Goal: Information Seeking & Learning: Learn about a topic

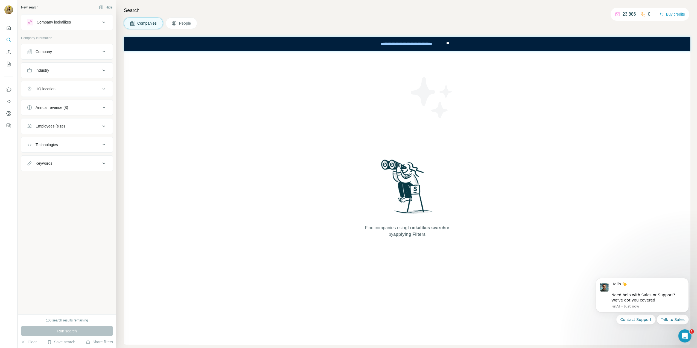
click at [183, 26] on span "People" at bounding box center [185, 23] width 13 height 5
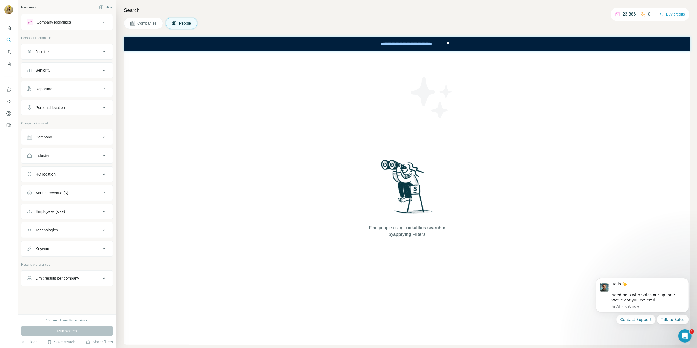
click at [97, 139] on div "Company" at bounding box center [64, 136] width 74 height 5
click at [92, 139] on div "Company" at bounding box center [64, 136] width 74 height 5
click at [7, 42] on icon "Search" at bounding box center [8, 39] width 5 height 5
click at [9, 40] on icon "Search" at bounding box center [8, 39] width 5 height 5
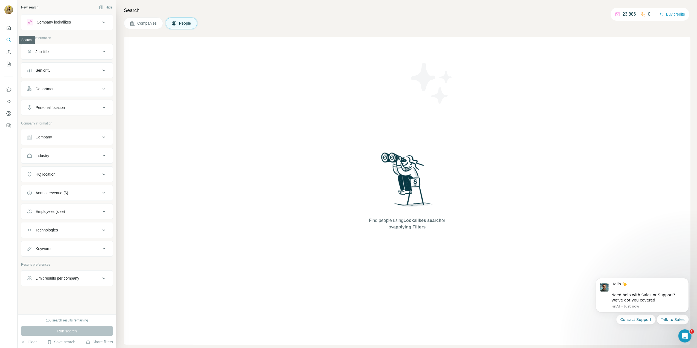
click at [10, 39] on icon "Search" at bounding box center [9, 40] width 4 height 4
click at [94, 21] on div "Company lookalikes" at bounding box center [64, 22] width 74 height 7
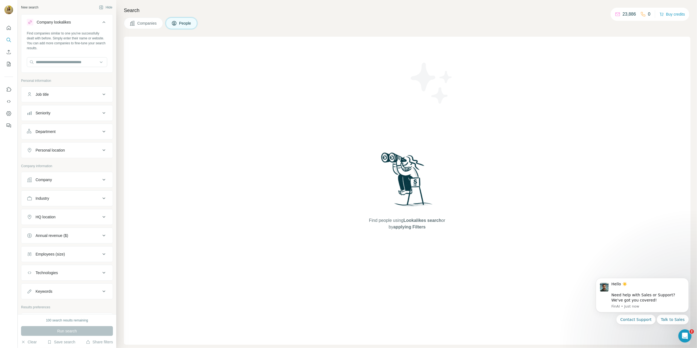
click at [101, 96] on icon at bounding box center [104, 94] width 7 height 7
click at [103, 95] on icon at bounding box center [104, 95] width 3 height 2
click at [101, 111] on icon at bounding box center [104, 113] width 7 height 7
click at [101, 113] on icon at bounding box center [104, 113] width 7 height 7
click at [96, 154] on button "Personal location" at bounding box center [66, 150] width 91 height 13
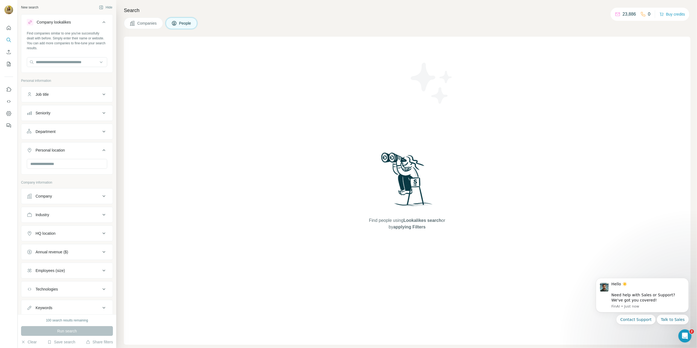
click at [101, 153] on icon at bounding box center [104, 150] width 7 height 7
click at [101, 183] on icon at bounding box center [104, 179] width 7 height 7
